Goal: Task Accomplishment & Management: Manage account settings

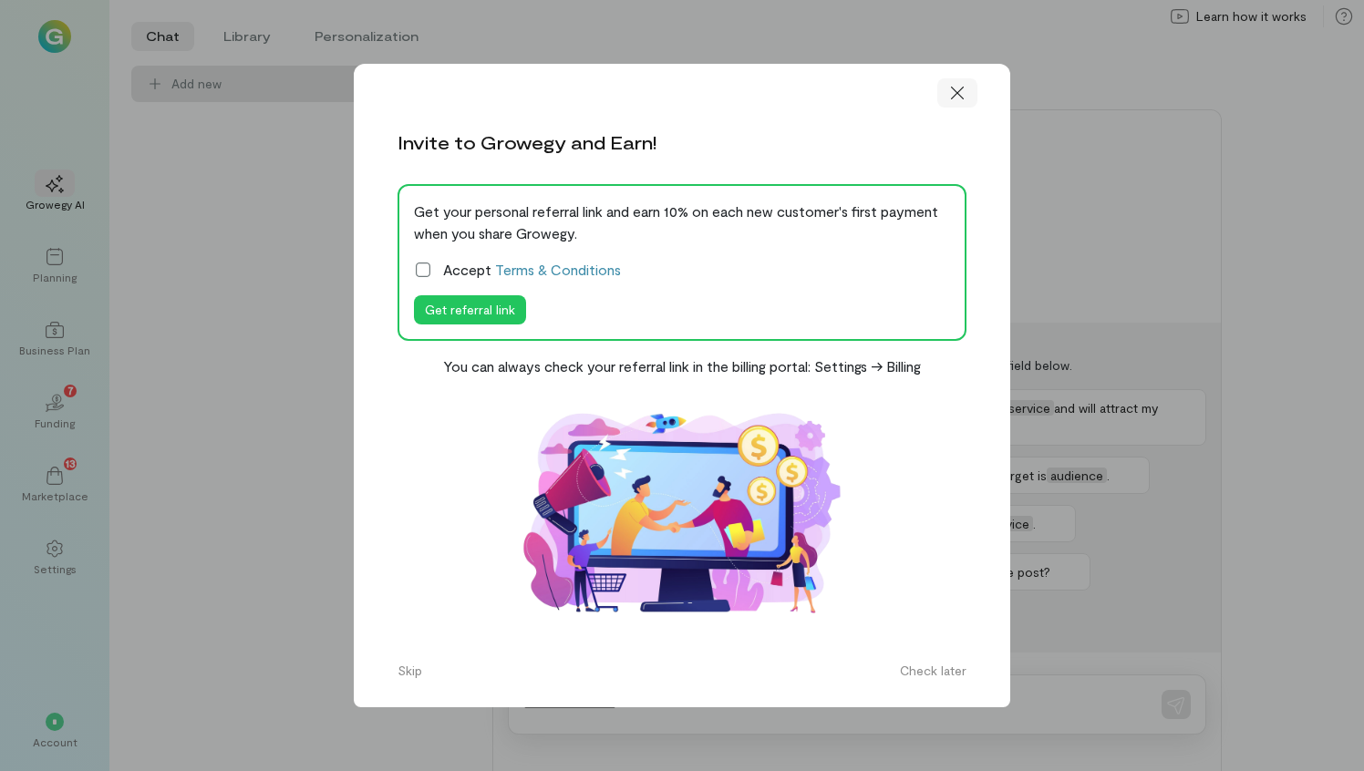
click at [964, 91] on icon at bounding box center [957, 93] width 18 height 18
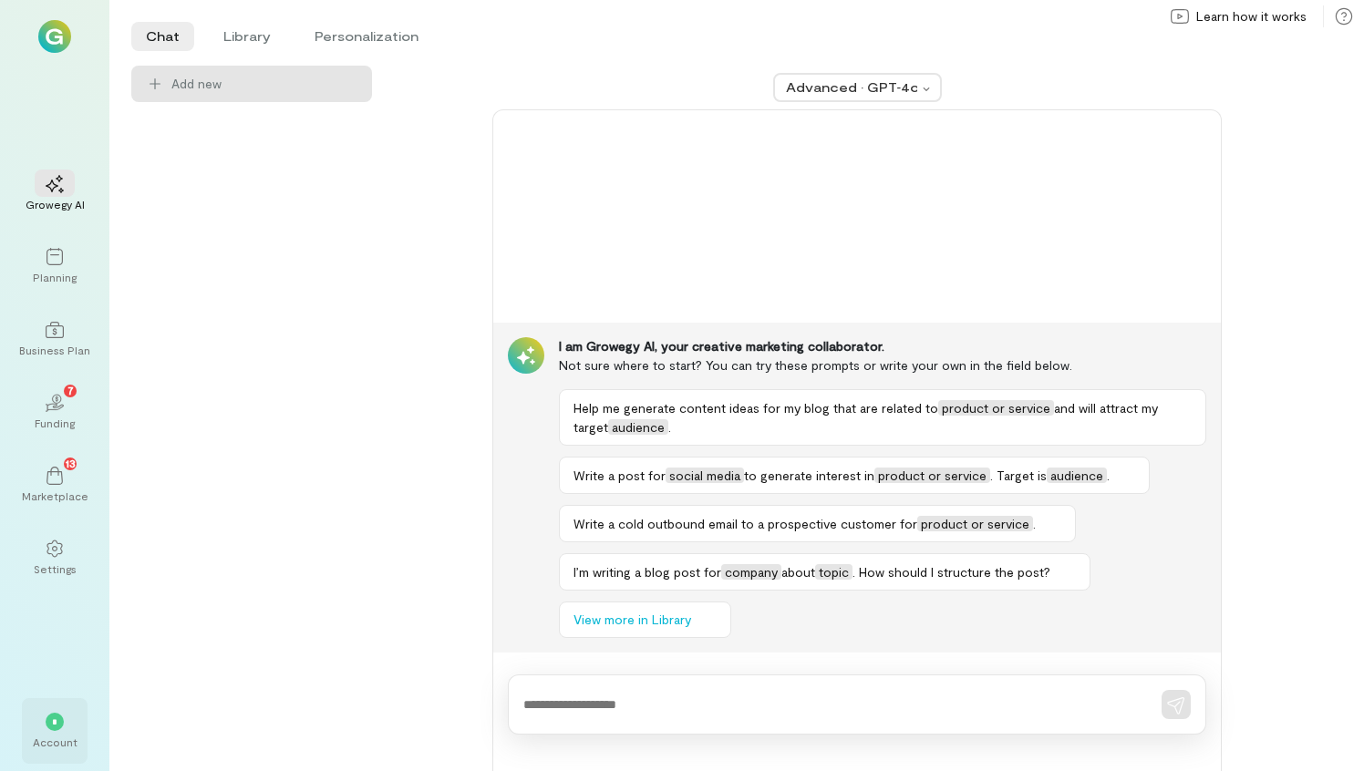
click at [60, 721] on div "*" at bounding box center [55, 722] width 18 height 18
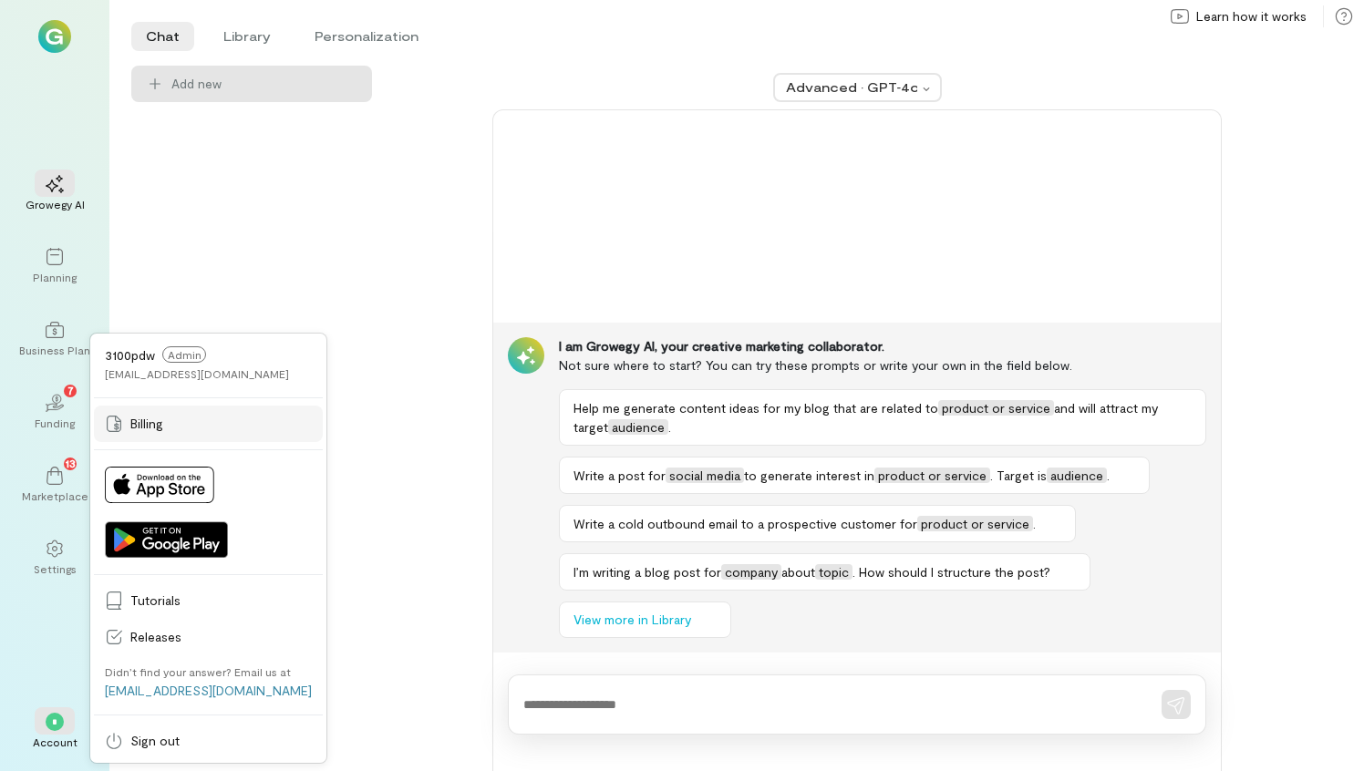
click at [145, 416] on span "Billing" at bounding box center [220, 424] width 181 height 18
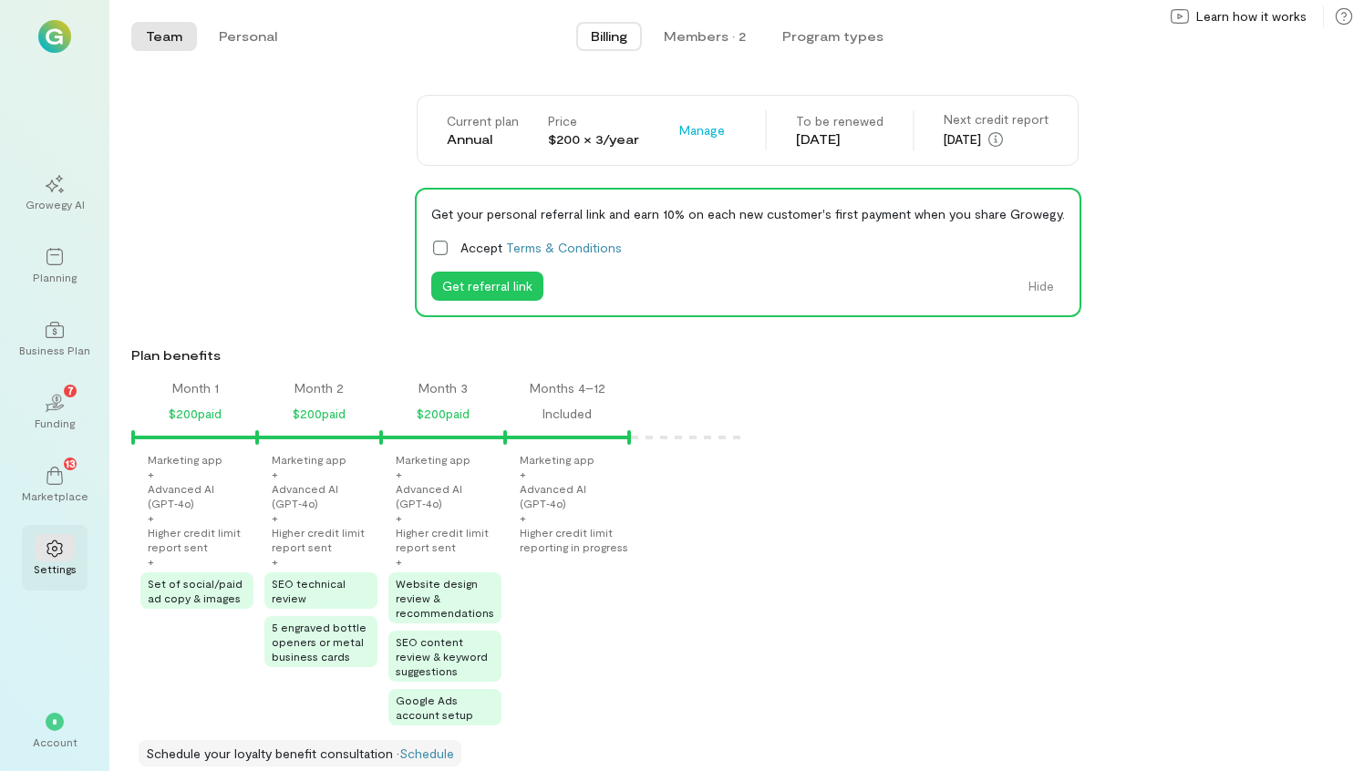
click at [53, 541] on icon at bounding box center [53, 549] width 15 height 17
click at [605, 33] on span "Billing" at bounding box center [609, 36] width 36 height 18
click at [57, 716] on span "*" at bounding box center [54, 721] width 5 height 11
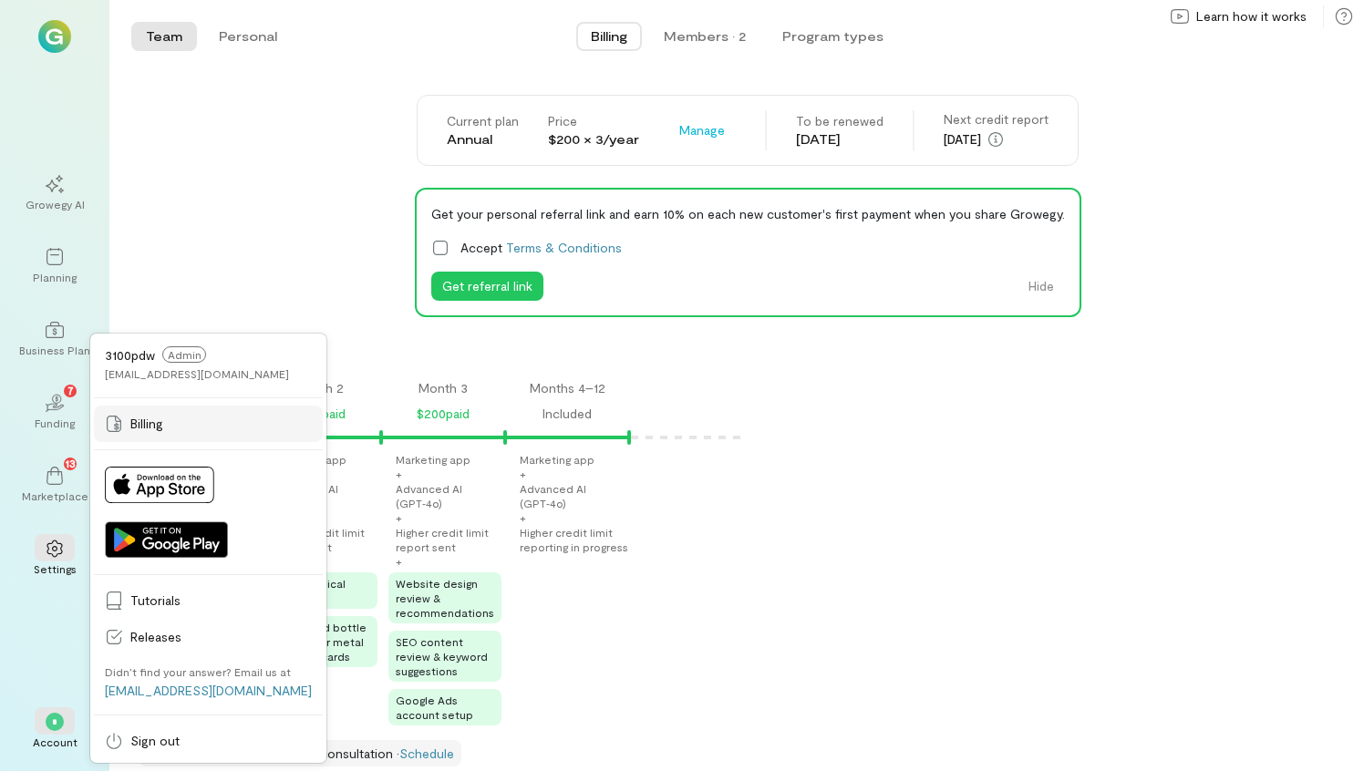
click at [151, 418] on span "Billing" at bounding box center [220, 424] width 181 height 18
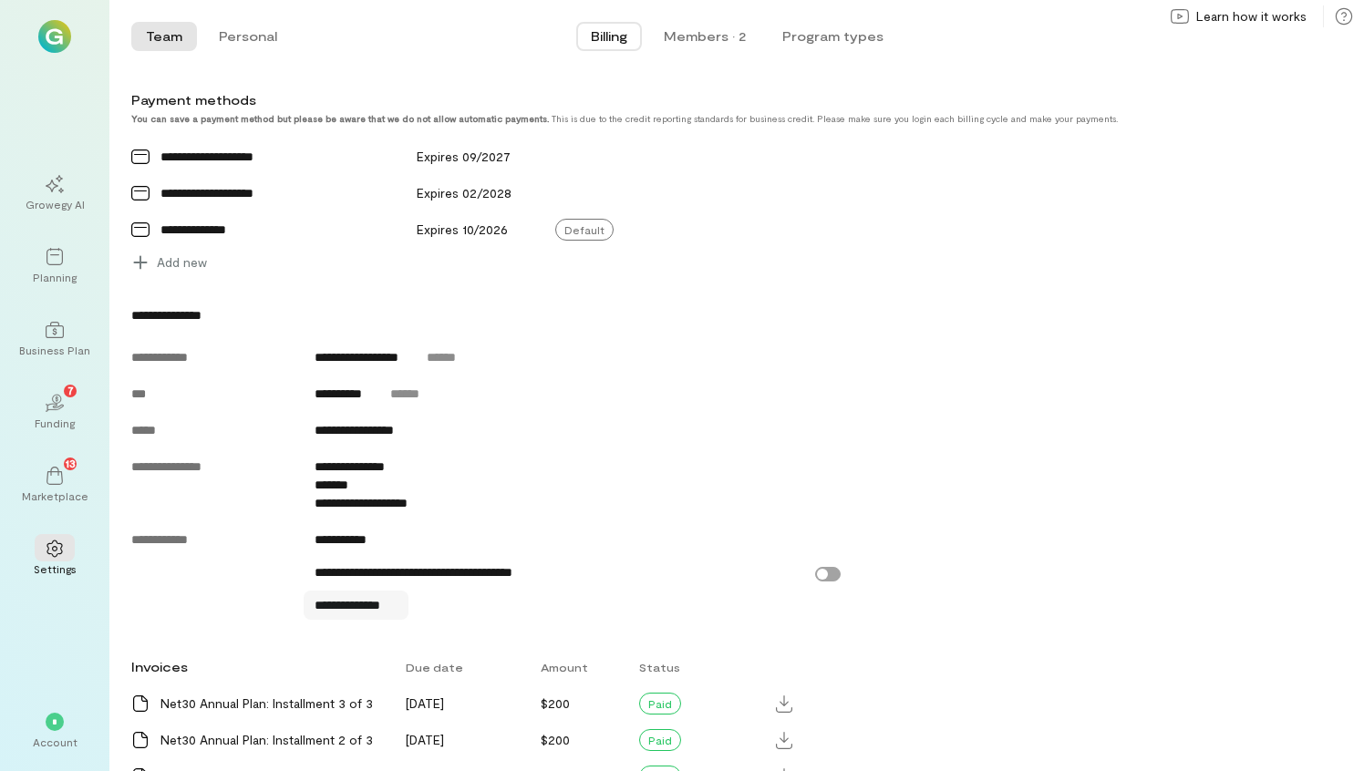
scroll to position [736, 0]
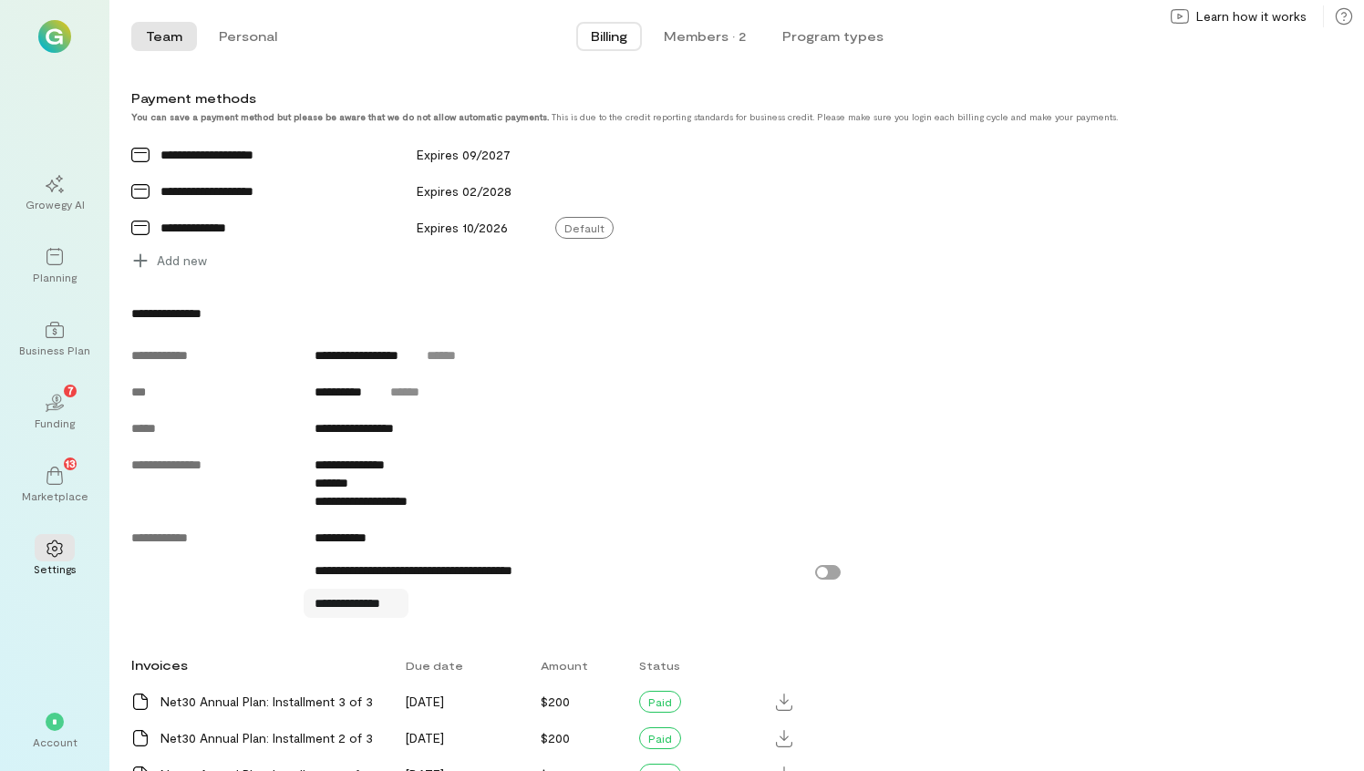
click at [366, 602] on span "**********" at bounding box center [356, 603] width 84 height 18
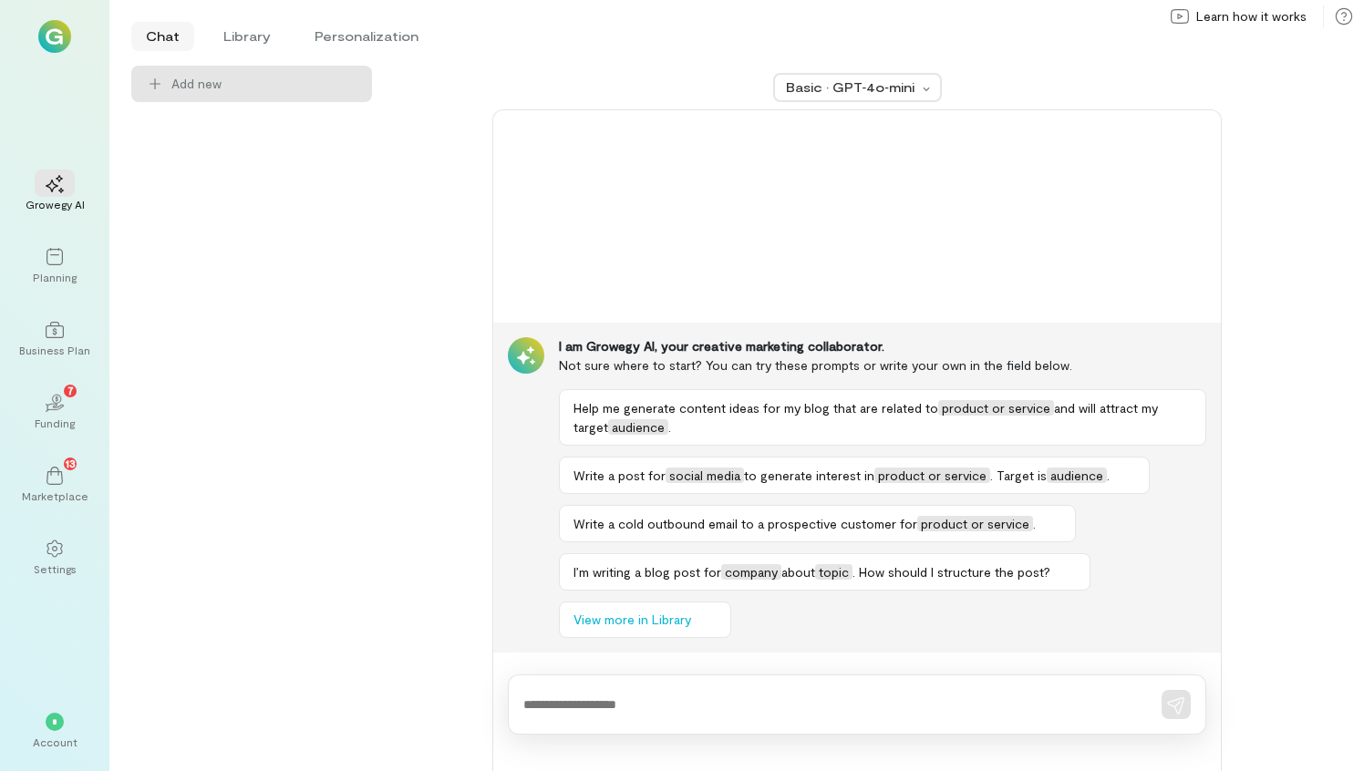
click at [159, 32] on li "Chat" at bounding box center [162, 36] width 63 height 29
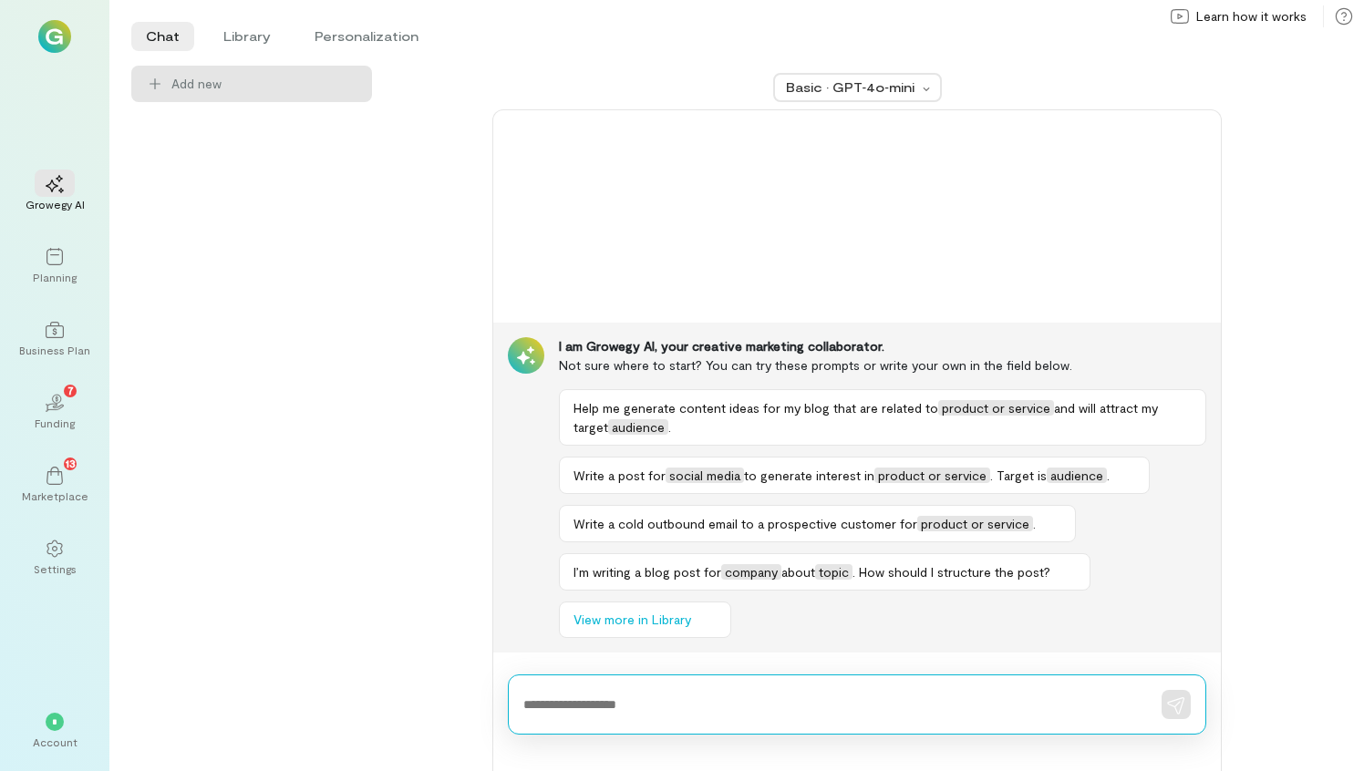
click at [582, 696] on textarea at bounding box center [831, 705] width 616 height 19
type textarea "**********"
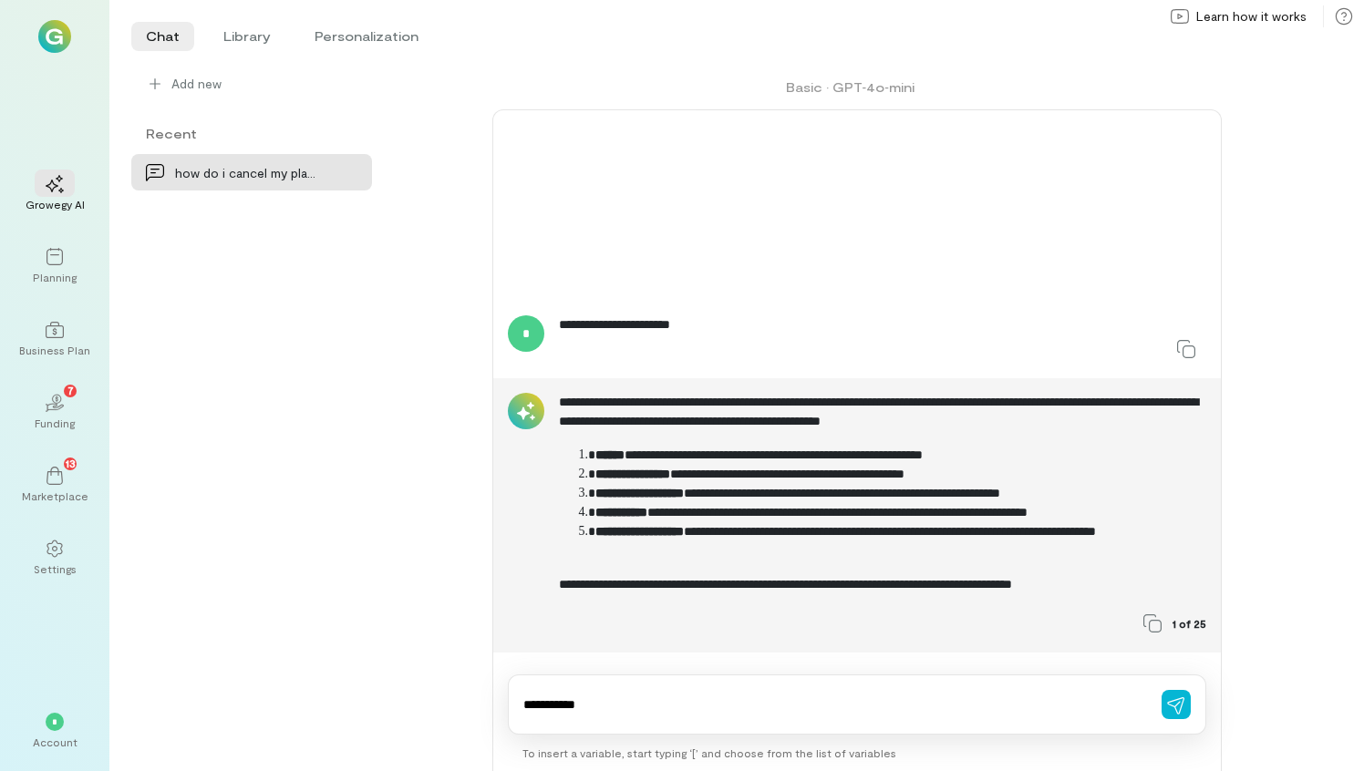
type textarea "**********"
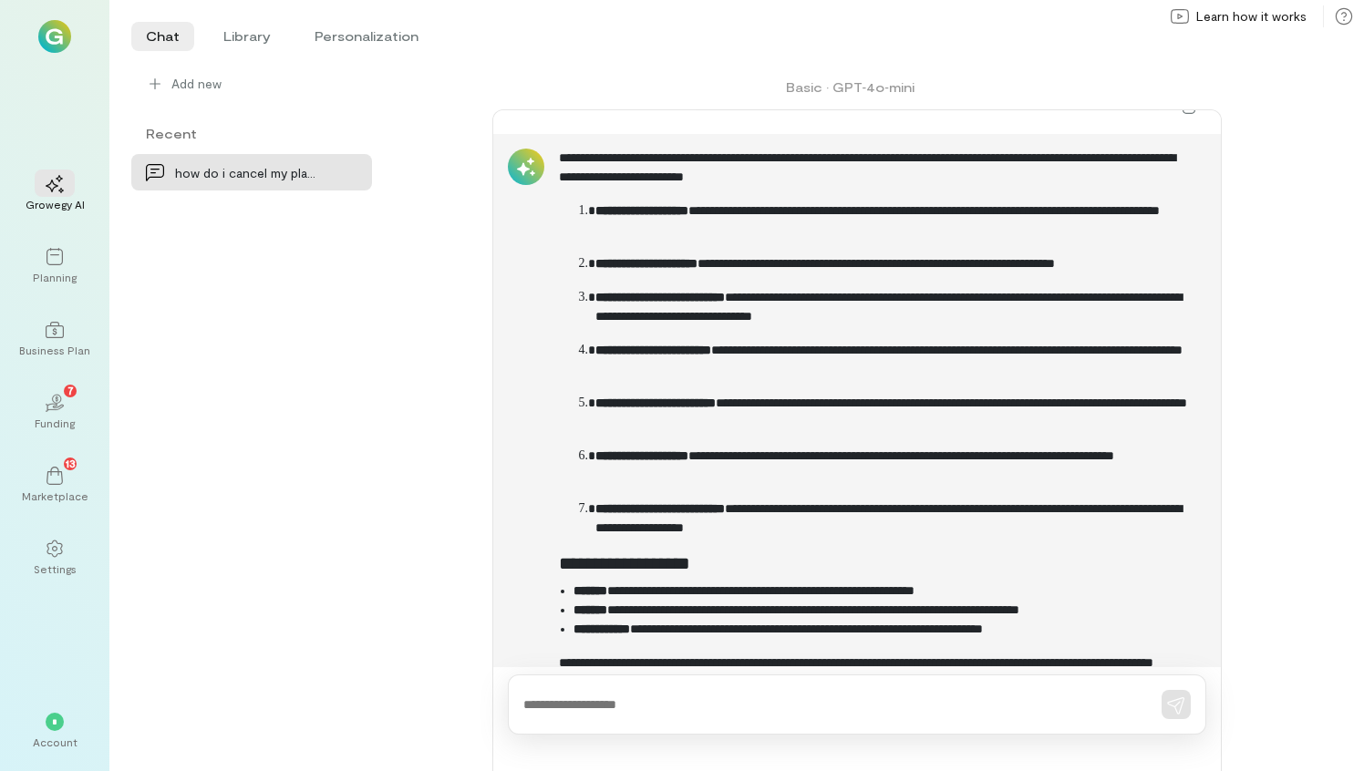
scroll to position [429, 0]
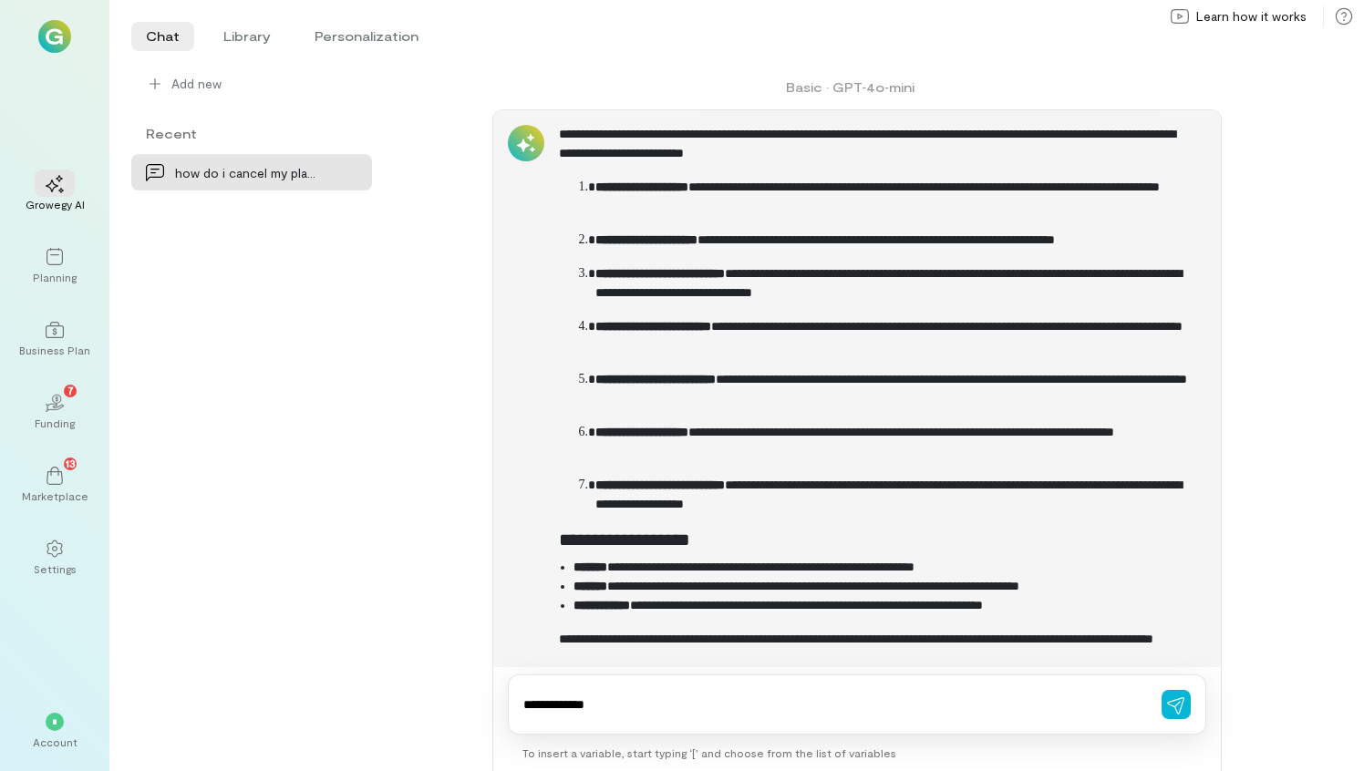
type textarea "**********"
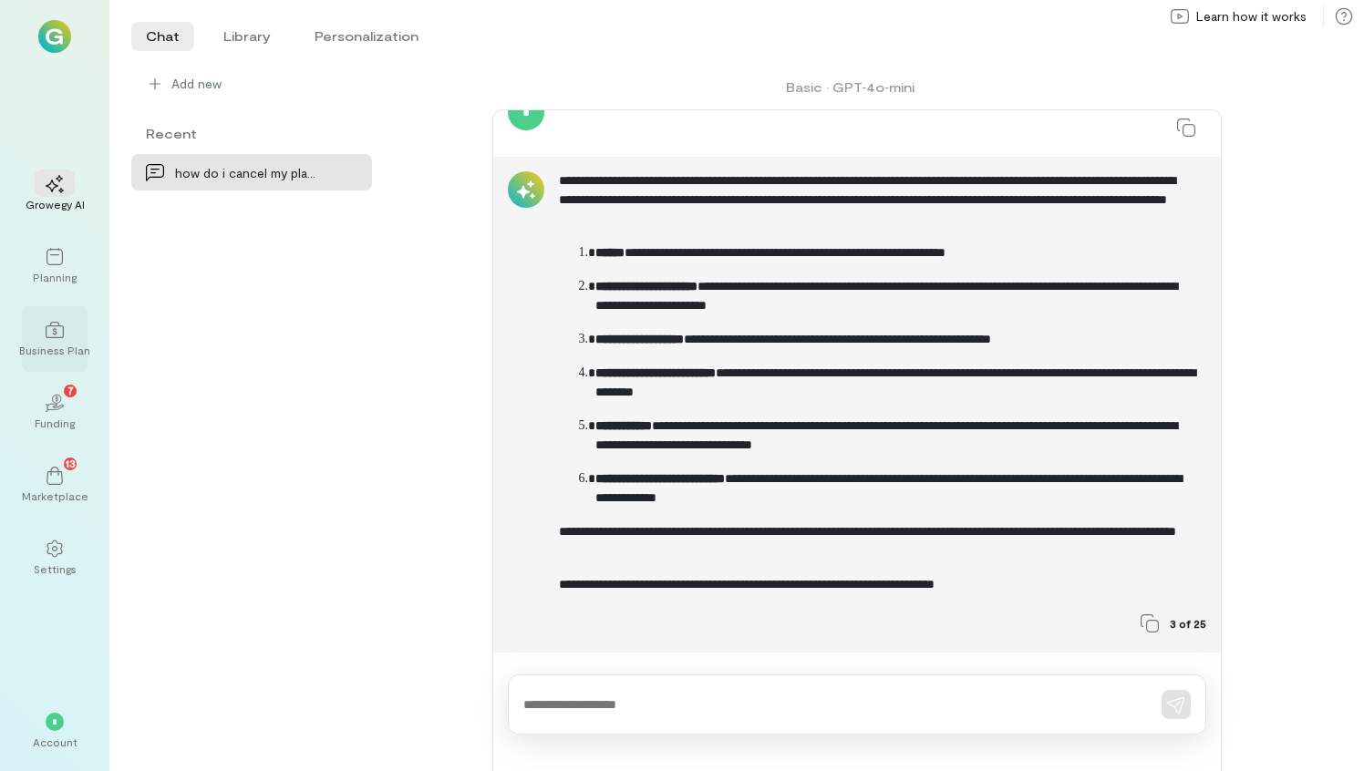
scroll to position [1077, 0]
click at [49, 331] on icon at bounding box center [55, 330] width 18 height 18
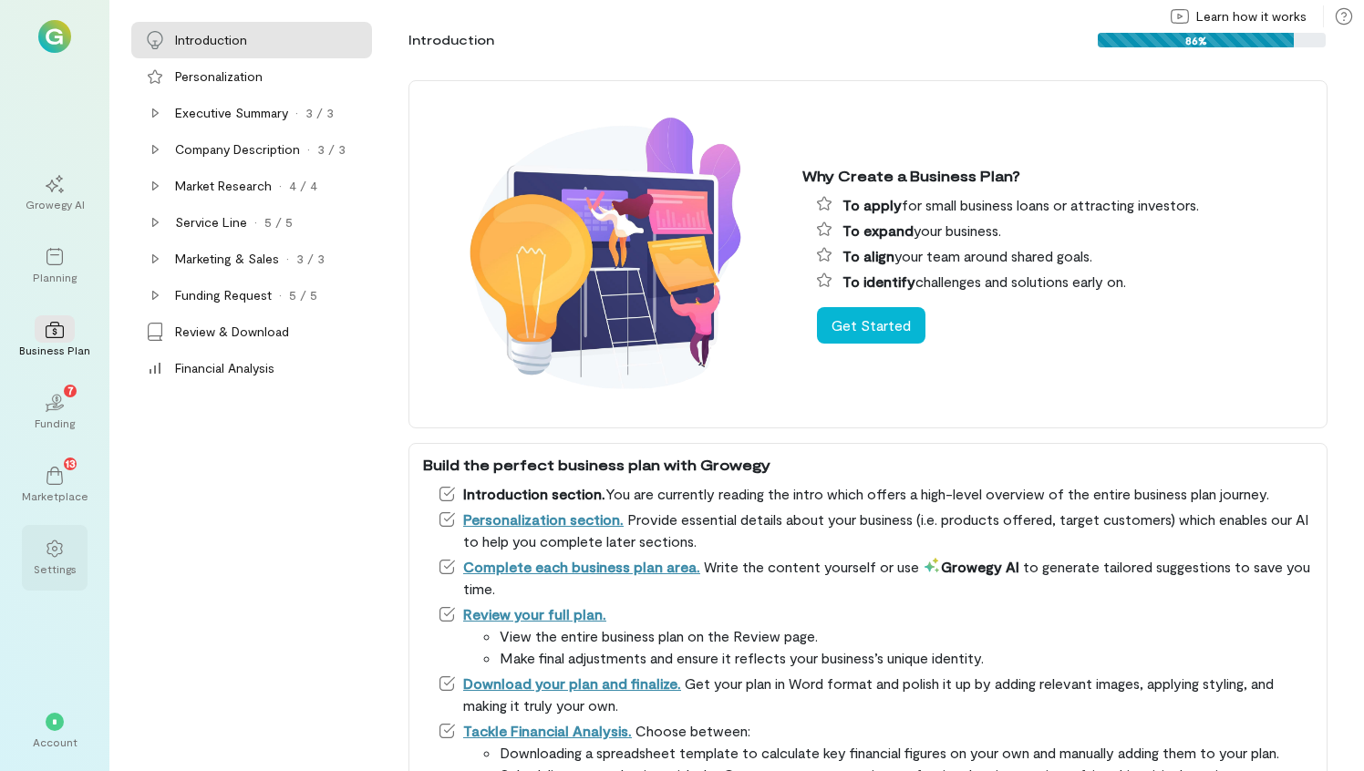
click at [55, 550] on icon at bounding box center [55, 549] width 18 height 18
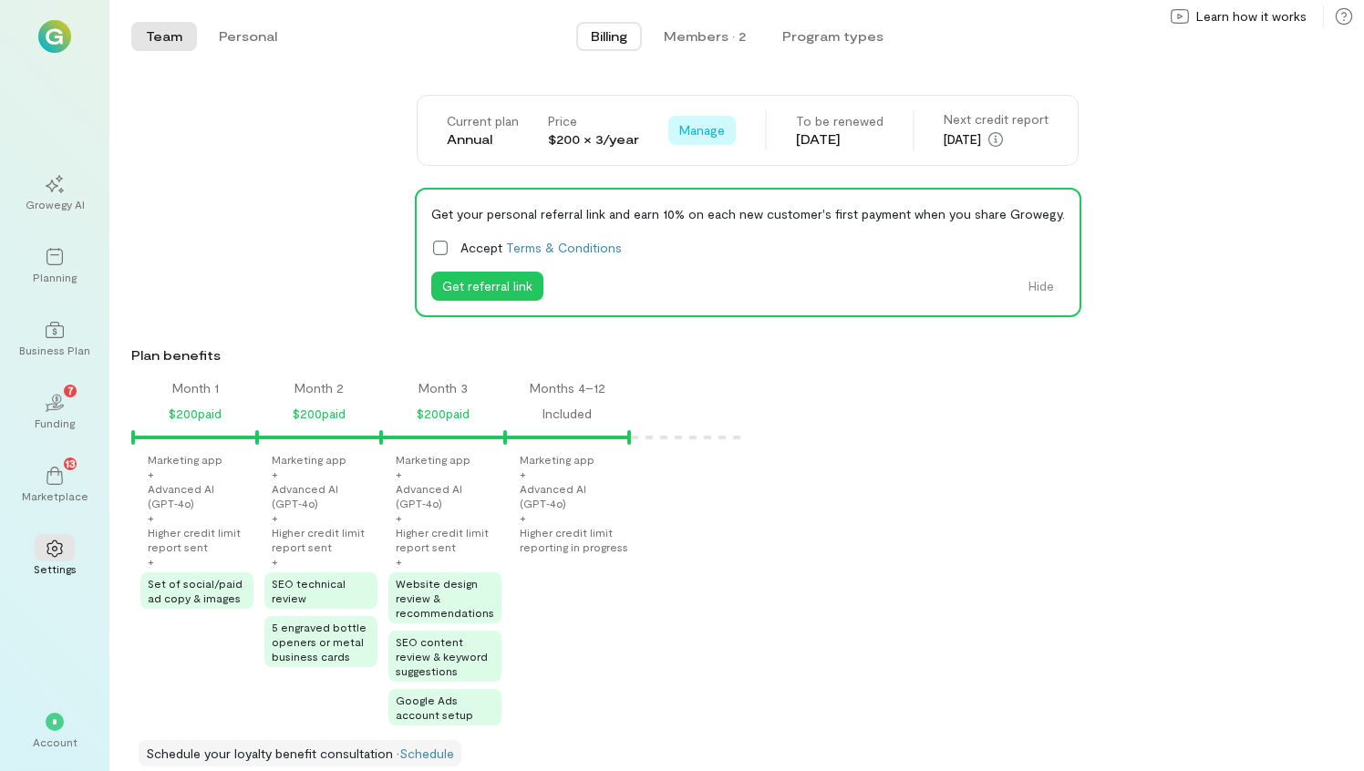
click at [693, 128] on span "Manage" at bounding box center [702, 130] width 46 height 18
click at [738, 165] on span "Cancel renewal" at bounding box center [753, 169] width 89 height 18
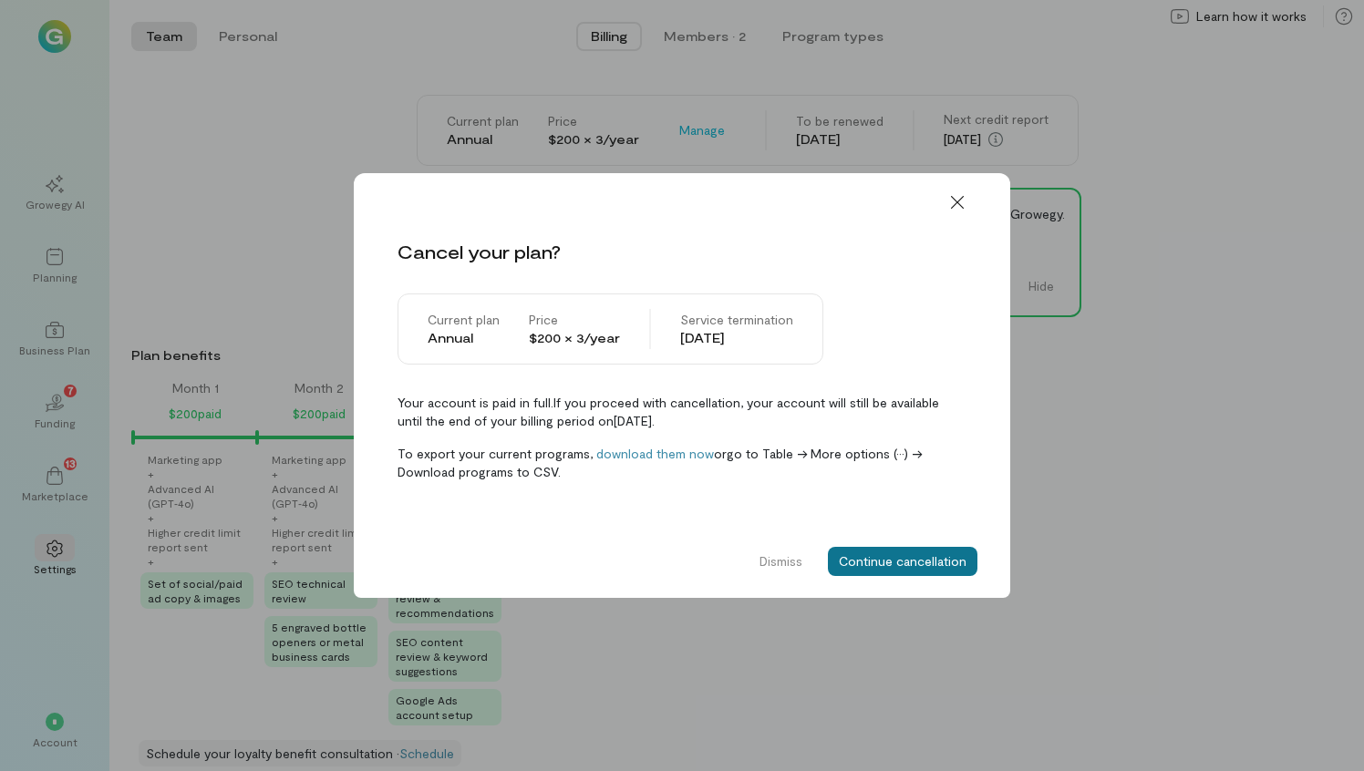
click at [902, 557] on button "Continue cancellation" at bounding box center [902, 561] width 149 height 29
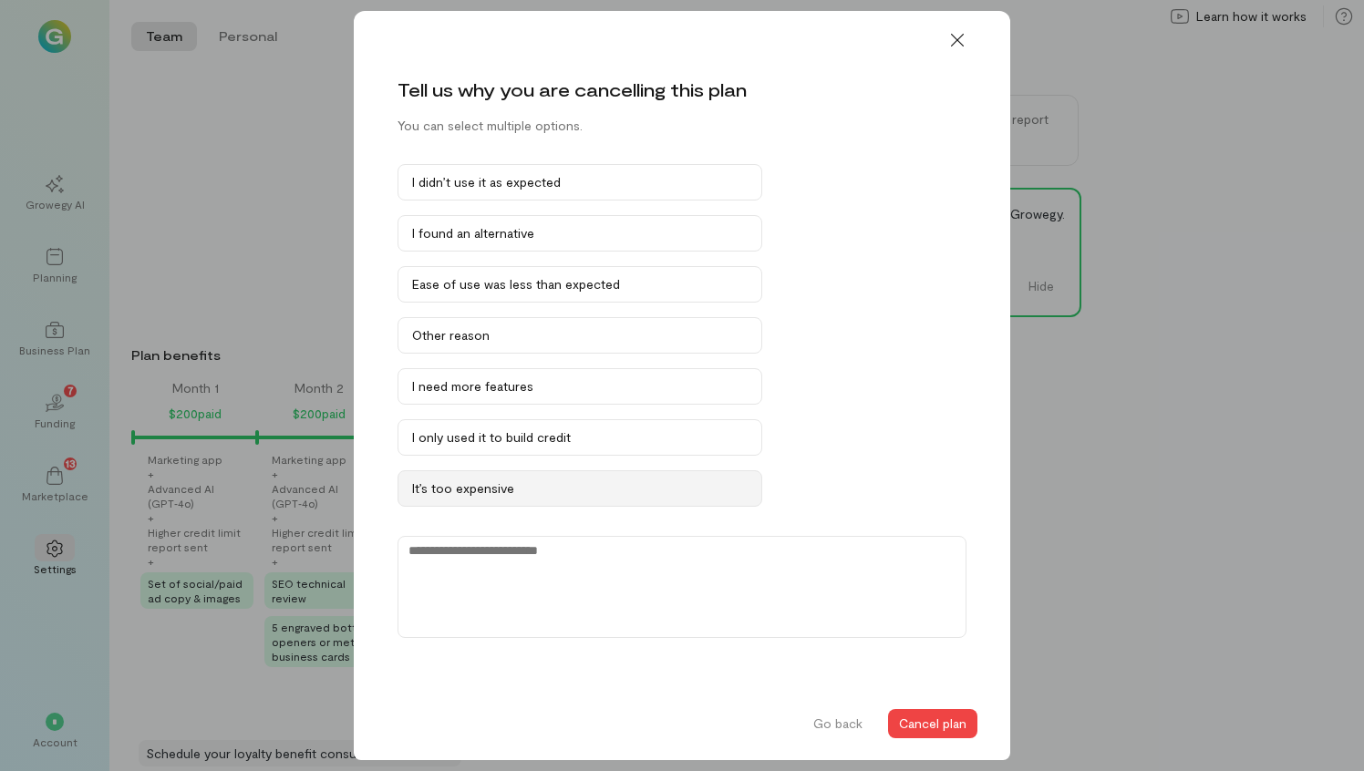
click at [545, 487] on div "It’s too expensive" at bounding box center [579, 488] width 335 height 18
click at [486, 564] on textarea at bounding box center [681, 587] width 569 height 102
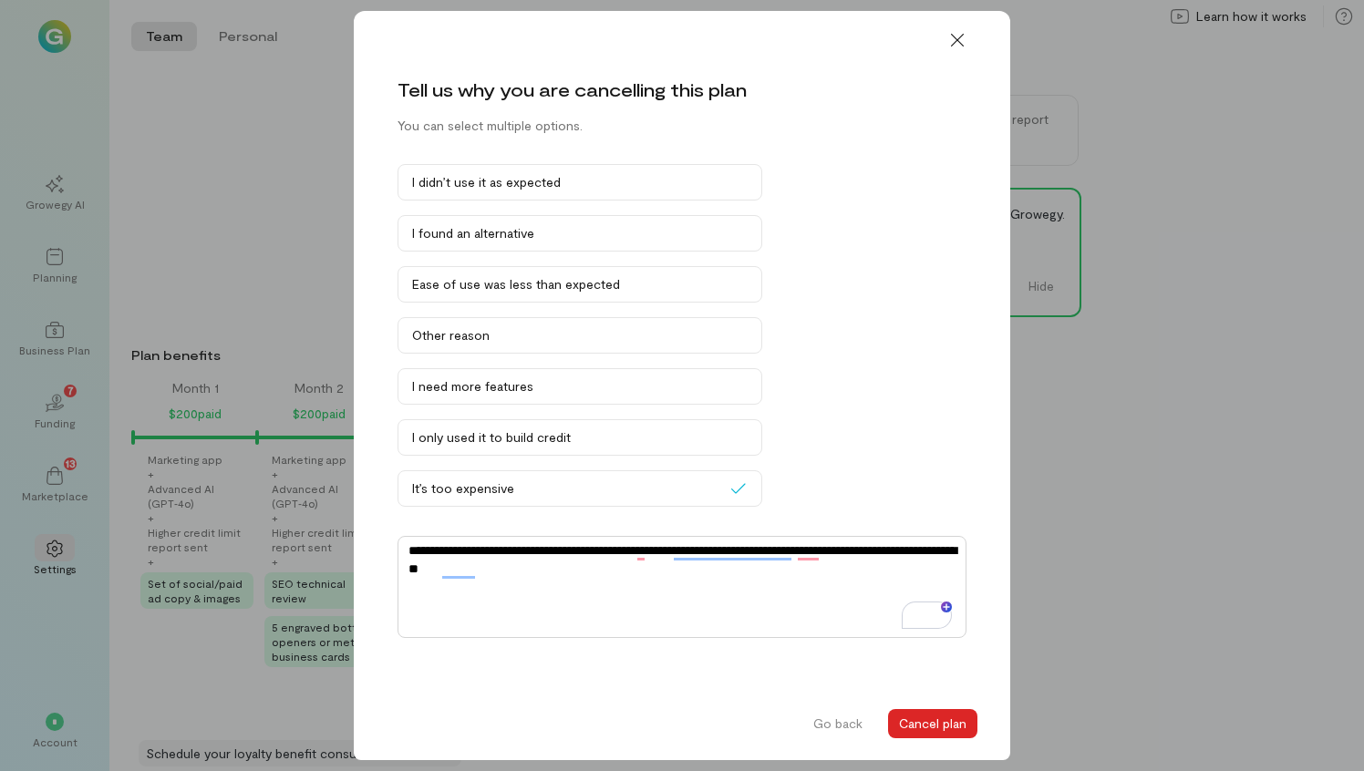
type textarea "**********"
click at [915, 721] on button "Cancel plan" at bounding box center [932, 723] width 89 height 29
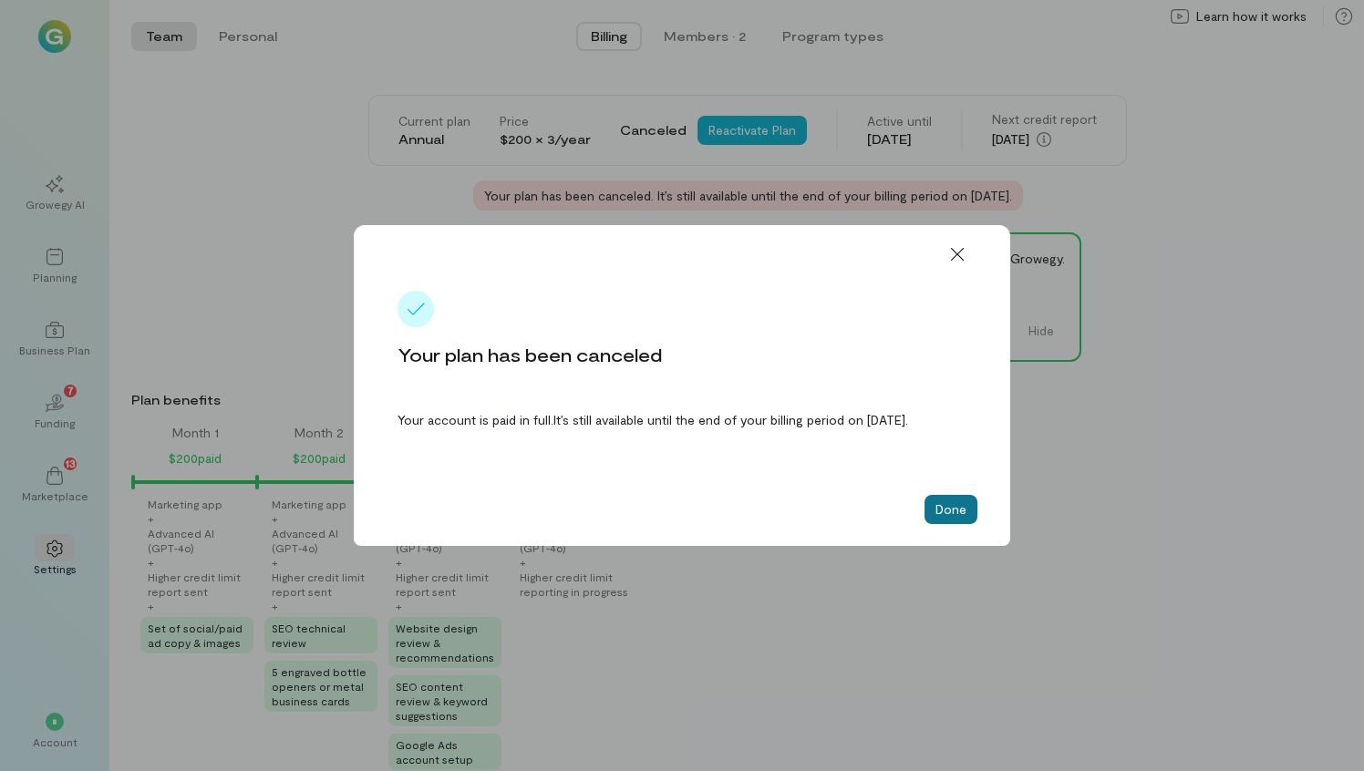
click at [958, 520] on button "Done" at bounding box center [950, 509] width 53 height 29
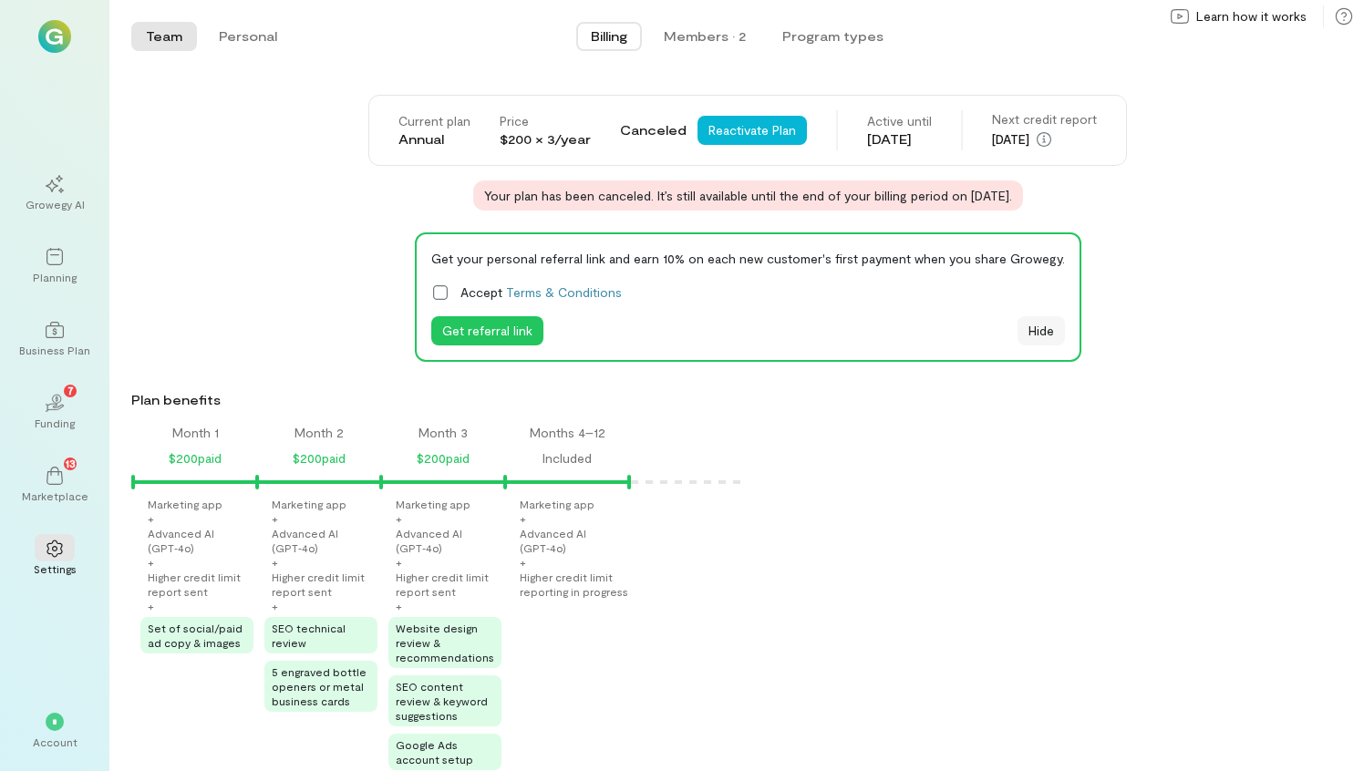
click at [1020, 327] on button "Hide" at bounding box center [1040, 330] width 47 height 29
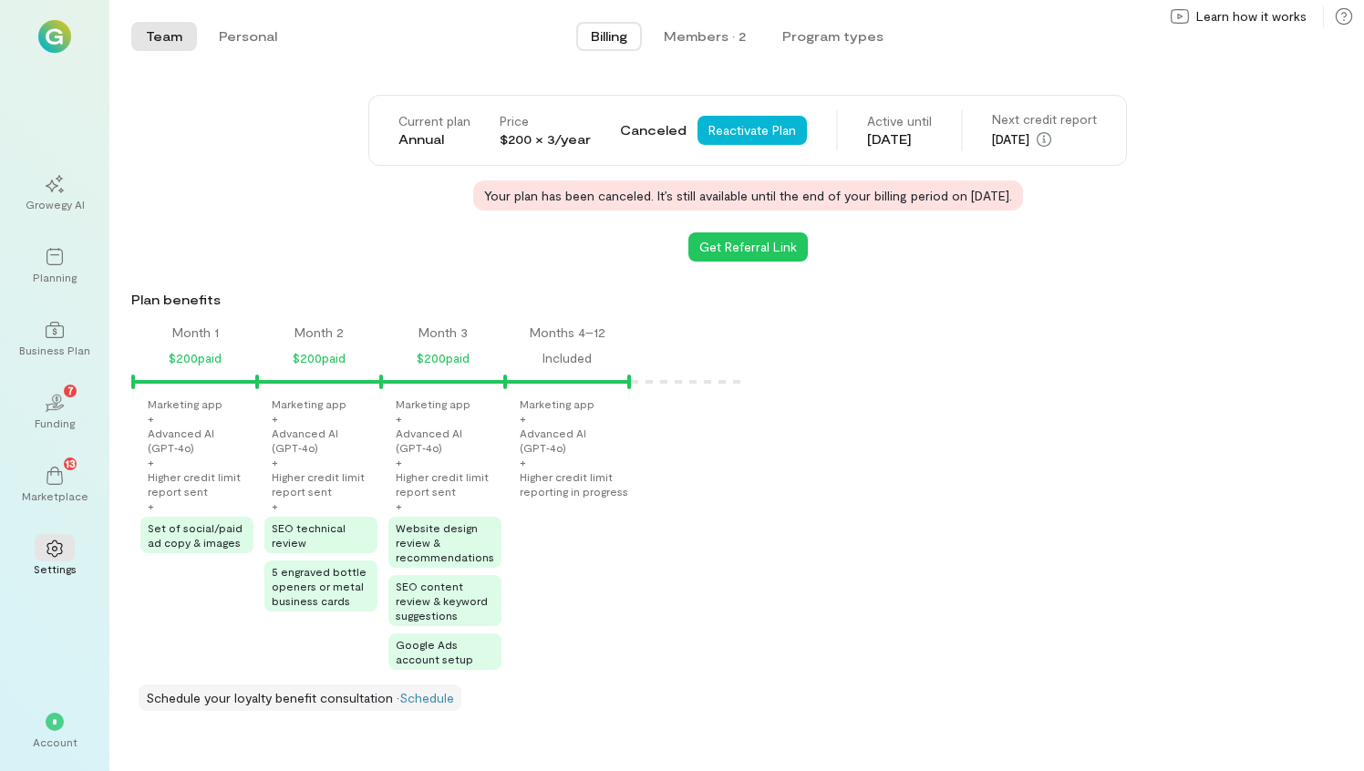
scroll to position [4, 0]
